Goal: Task Accomplishment & Management: Use online tool/utility

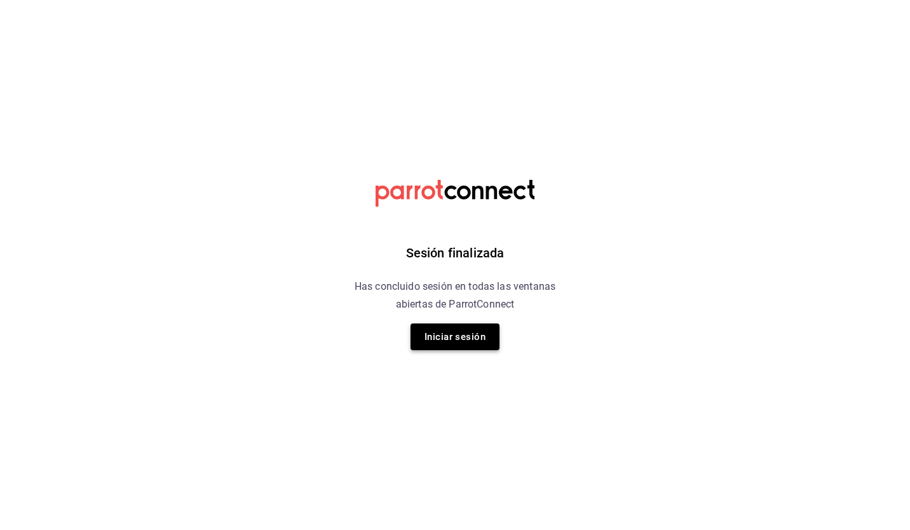
click at [471, 339] on button "Iniciar sesión" at bounding box center [455, 337] width 89 height 27
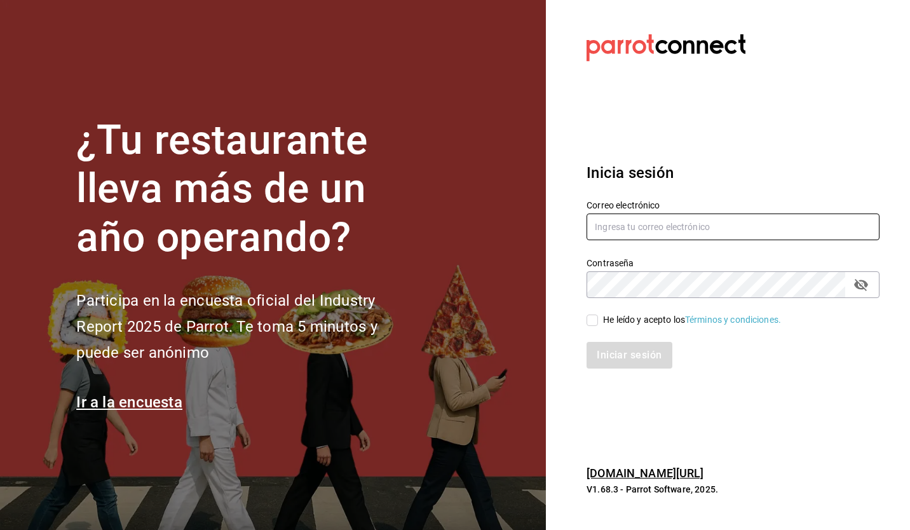
type input "[EMAIL_ADDRESS][DOMAIN_NAME]"
click at [591, 323] on input "He leído y acepto los Términos y condiciones." at bounding box center [592, 320] width 11 height 11
checkbox input "true"
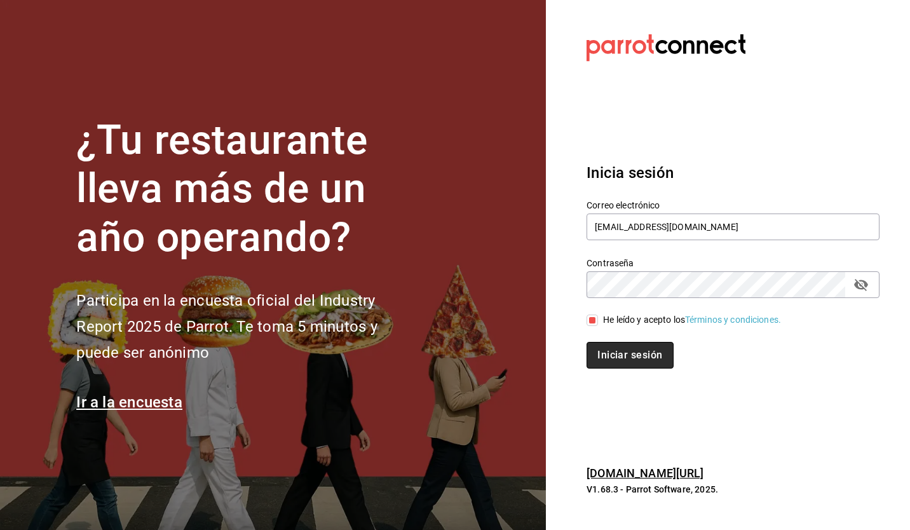
click at [608, 343] on button "Iniciar sesión" at bounding box center [630, 355] width 86 height 27
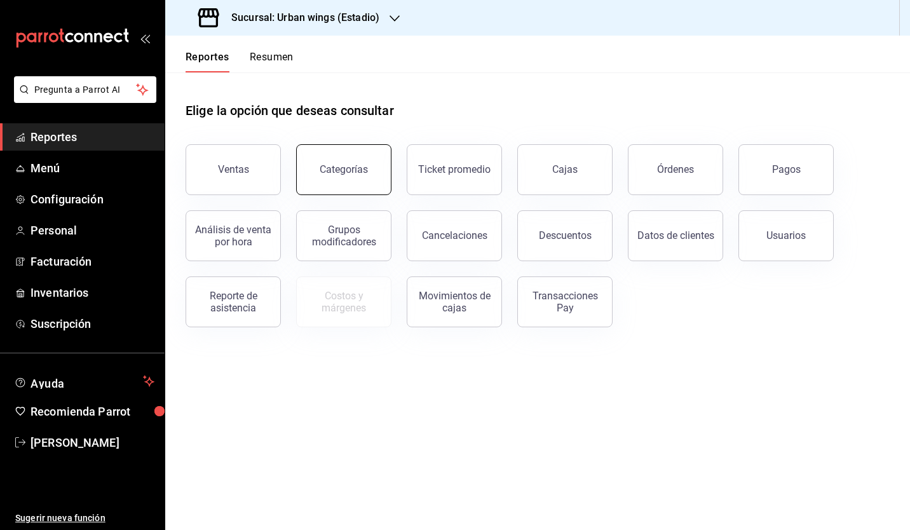
click at [352, 172] on div "Categorías" at bounding box center [344, 169] width 48 height 12
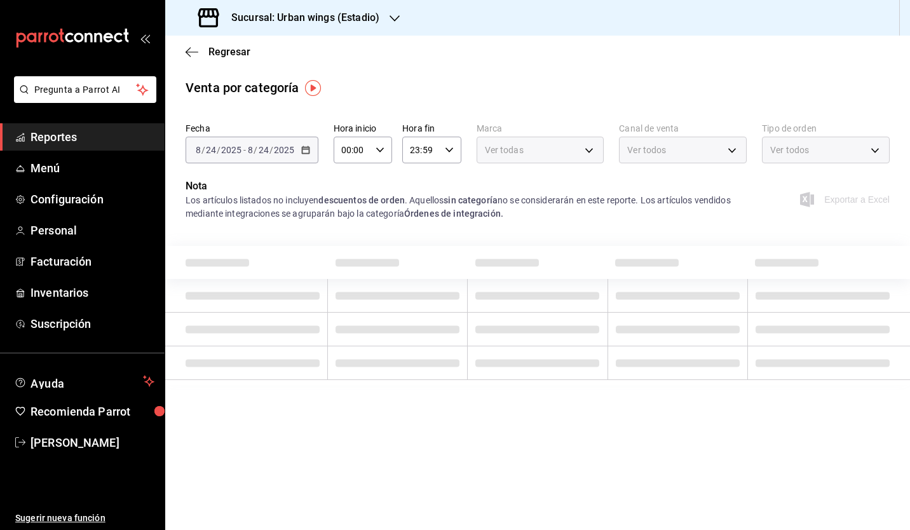
click at [353, 12] on h3 "Sucursal: Urban wings (Estadio)" at bounding box center [300, 17] width 158 height 15
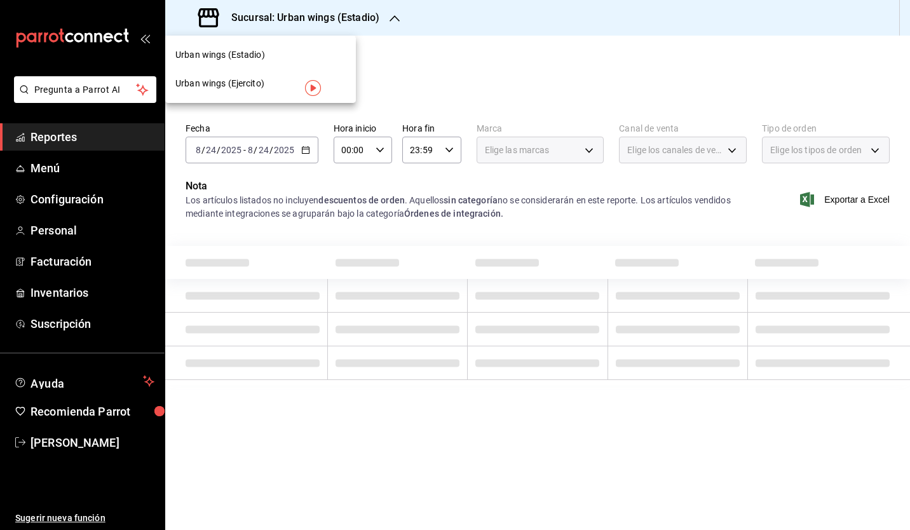
click at [257, 90] on div "Urban wings (Ejercito)" at bounding box center [260, 83] width 191 height 29
click at [301, 147] on icon "button" at bounding box center [305, 150] width 9 height 9
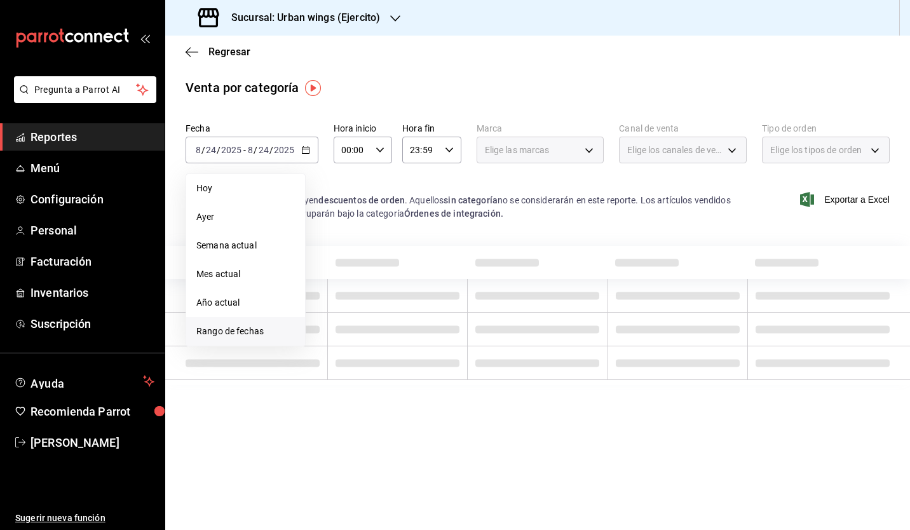
click at [266, 338] on li "Rango de fechas" at bounding box center [245, 331] width 119 height 29
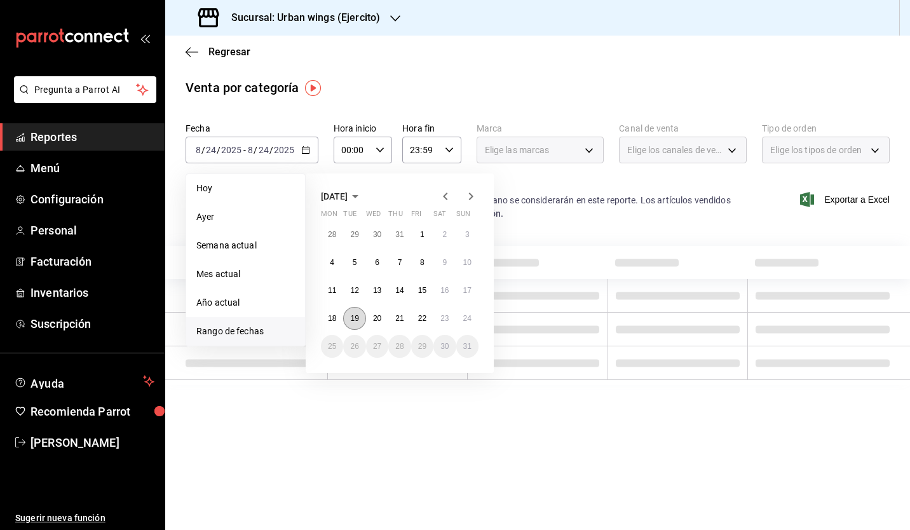
click at [347, 322] on button "19" at bounding box center [354, 318] width 22 height 23
click at [469, 317] on abbr "24" at bounding box center [467, 318] width 8 height 9
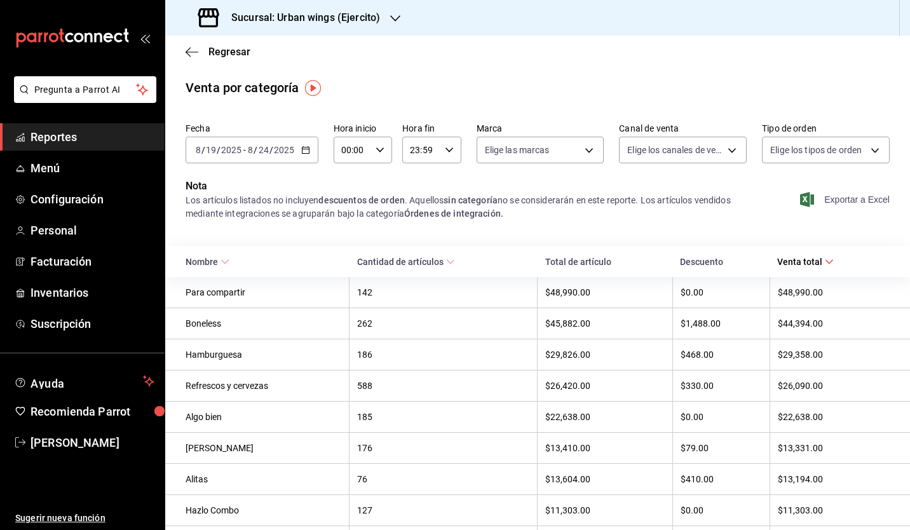
click at [821, 198] on span "Exportar a Excel" at bounding box center [846, 199] width 87 height 15
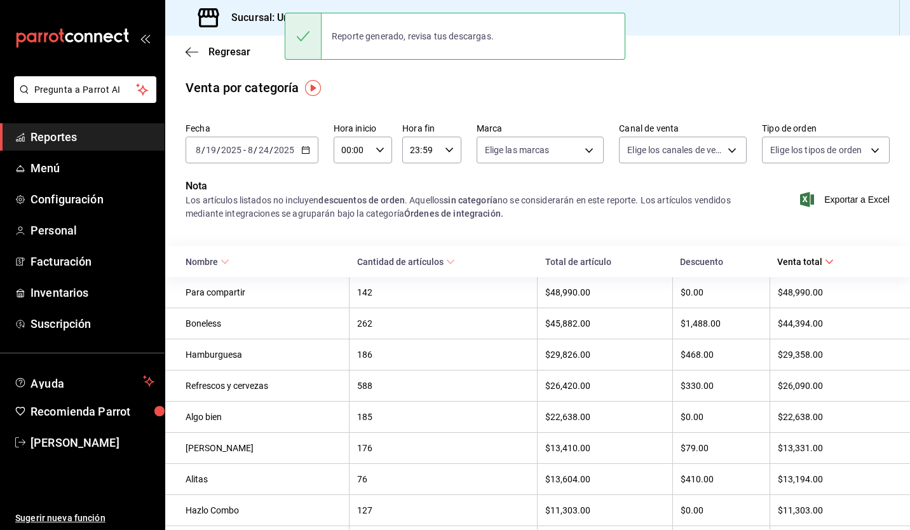
click at [238, 12] on h3 "Sucursal: Urban wings (Ejercito)" at bounding box center [300, 17] width 159 height 15
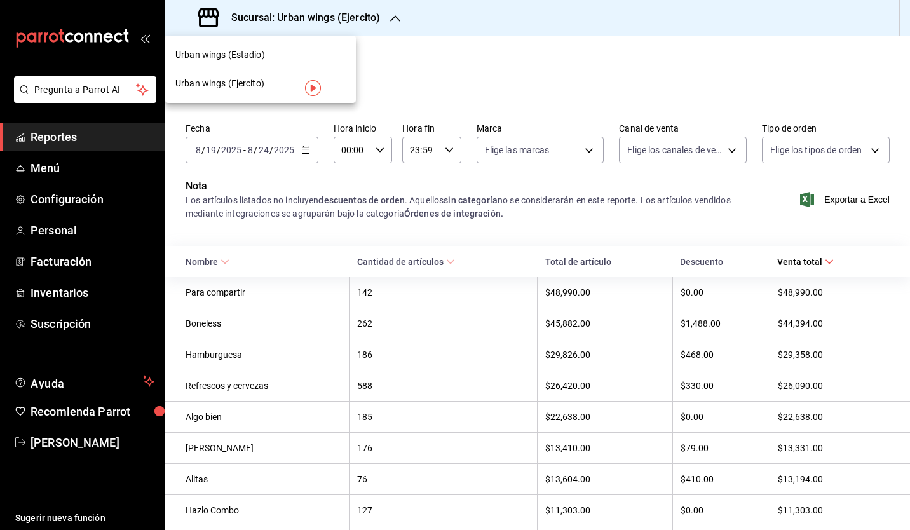
click at [261, 50] on span "Urban wings (Estadio)" at bounding box center [220, 54] width 90 height 13
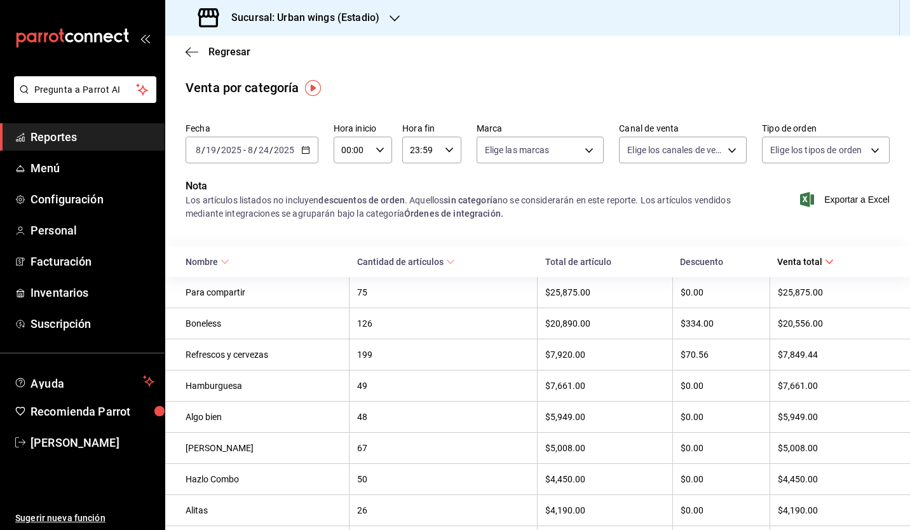
drag, startPoint x: 821, startPoint y: 194, endPoint x: 681, endPoint y: 50, distance: 201.4
click at [681, 50] on main "Regresar Venta por categoría Fecha [DATE] [DATE] - [DATE] [DATE] Hora inicio 00…" at bounding box center [537, 429] width 745 height 786
click at [309, 150] on icon "button" at bounding box center [305, 150] width 9 height 9
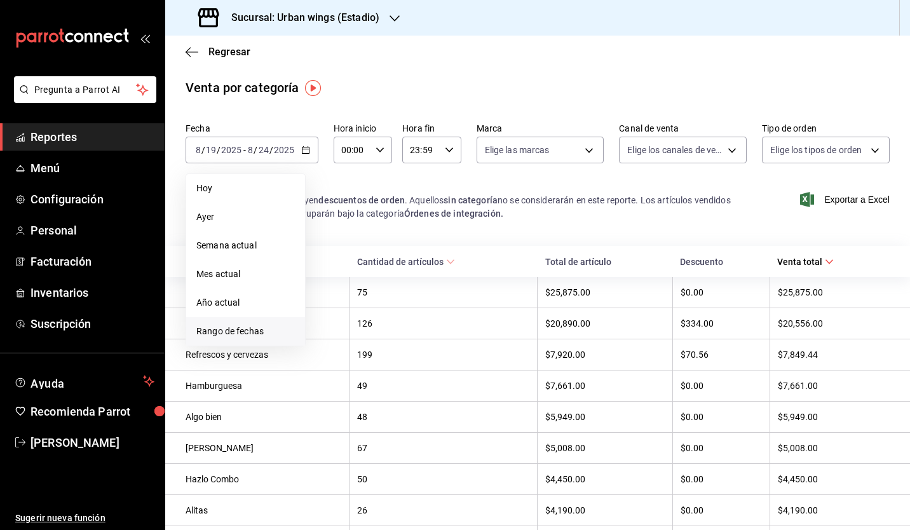
click at [235, 334] on span "Rango de fechas" at bounding box center [245, 331] width 99 height 13
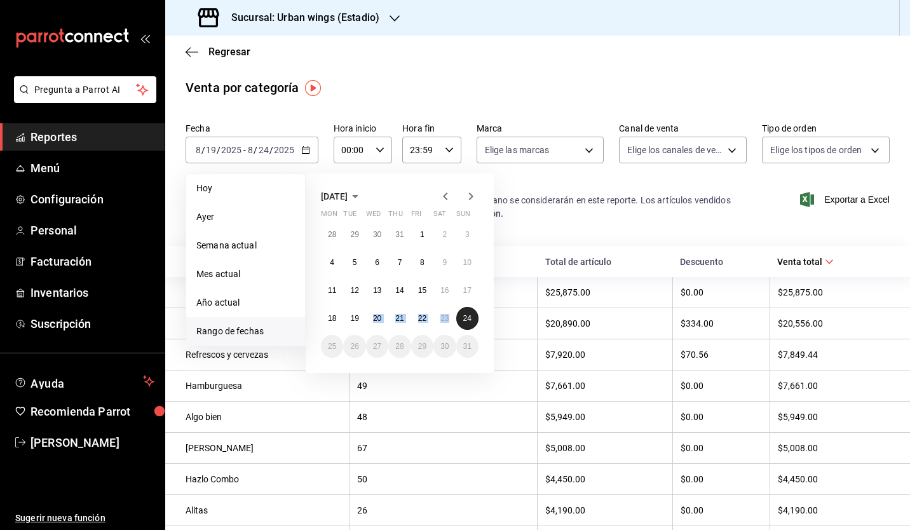
drag, startPoint x: 365, startPoint y: 313, endPoint x: 461, endPoint y: 322, distance: 97.0
click at [461, 322] on div "28 29 30 31 1 2 3 4 5 6 7 8 9 10 11 12 13 14 15 16 17 18 19 20 21 22 23 24 25 2…" at bounding box center [400, 290] width 158 height 135
click at [467, 320] on abbr "24" at bounding box center [467, 318] width 8 height 9
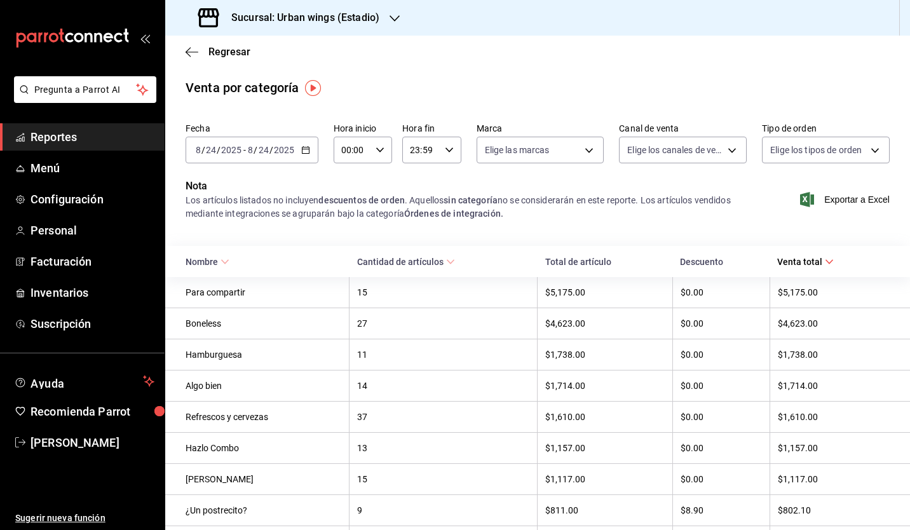
click at [305, 151] on icon "button" at bounding box center [305, 150] width 9 height 9
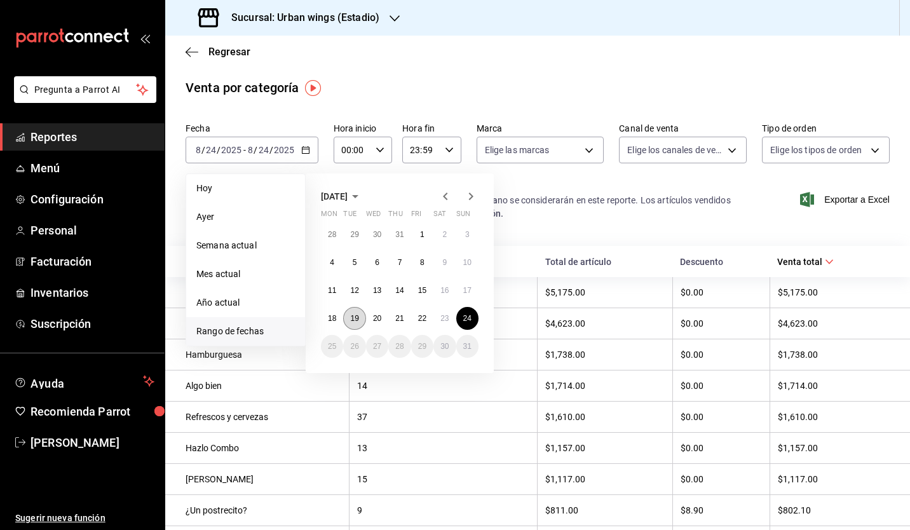
click at [355, 324] on button "19" at bounding box center [354, 318] width 22 height 23
click at [468, 325] on button "24" at bounding box center [467, 318] width 22 height 23
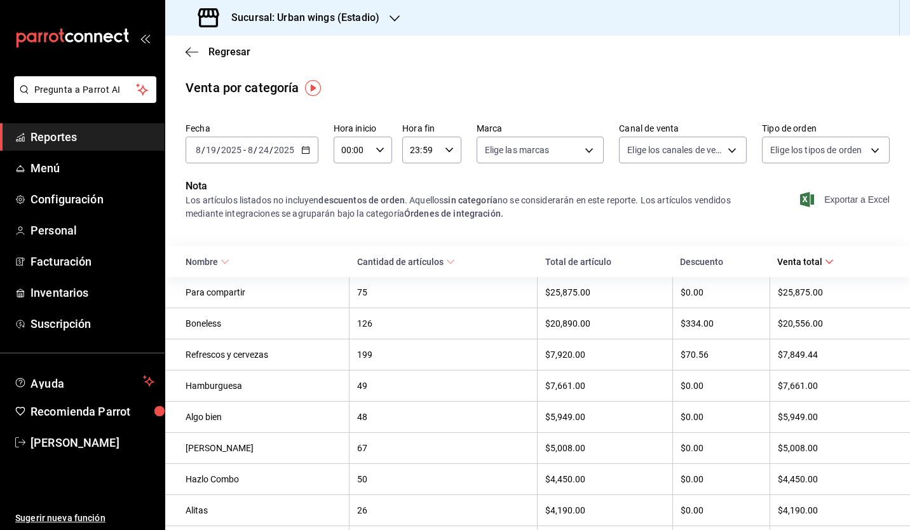
click at [838, 205] on span "Exportar a Excel" at bounding box center [846, 199] width 87 height 15
